Goal: Find contact information: Find contact information

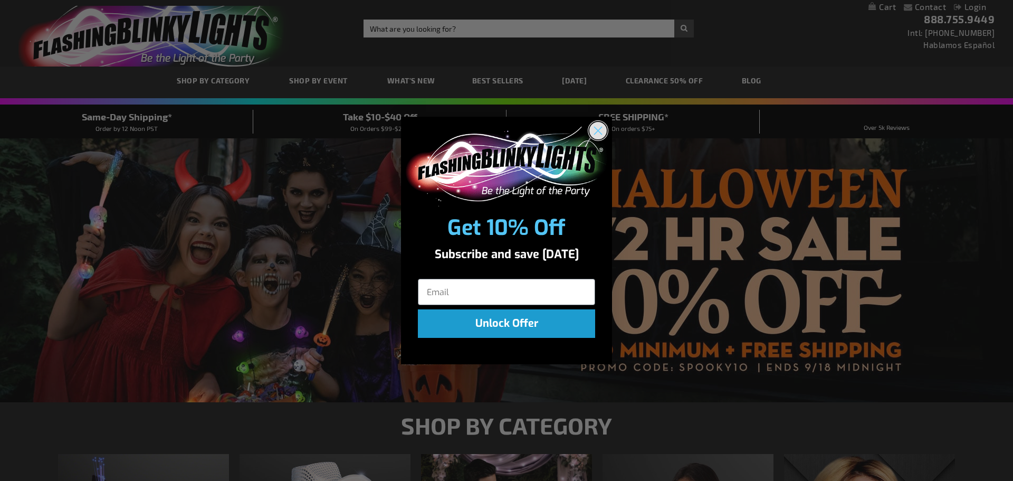
click at [600, 128] on circle "Close dialog" at bounding box center [598, 130] width 17 height 17
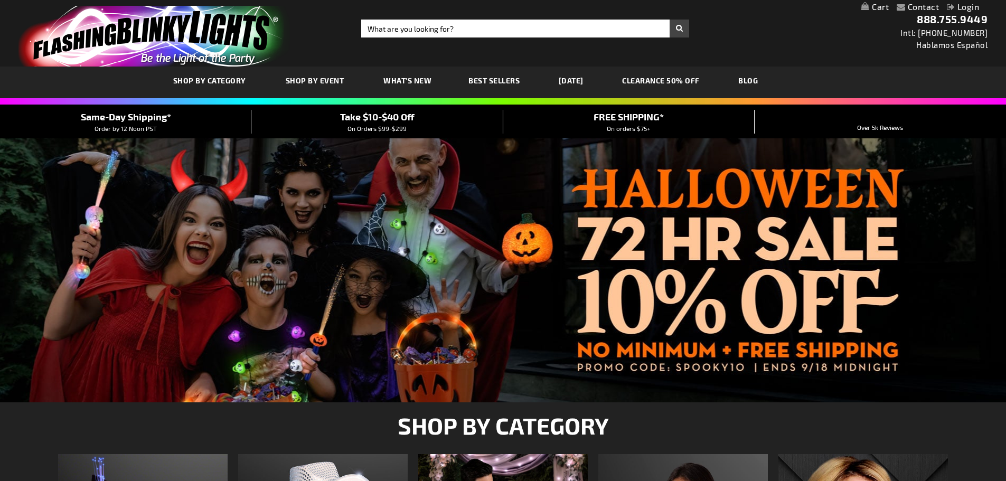
click at [921, 5] on link "Contact" at bounding box center [923, 7] width 32 height 10
